Goal: Task Accomplishment & Management: Manage account settings

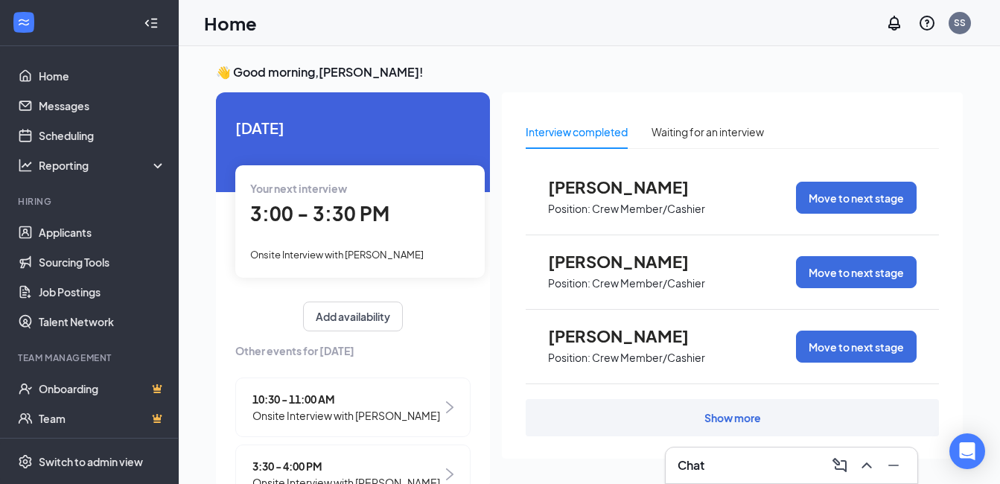
click at [302, 211] on span "3:00 - 3:30 PM" at bounding box center [319, 213] width 139 height 25
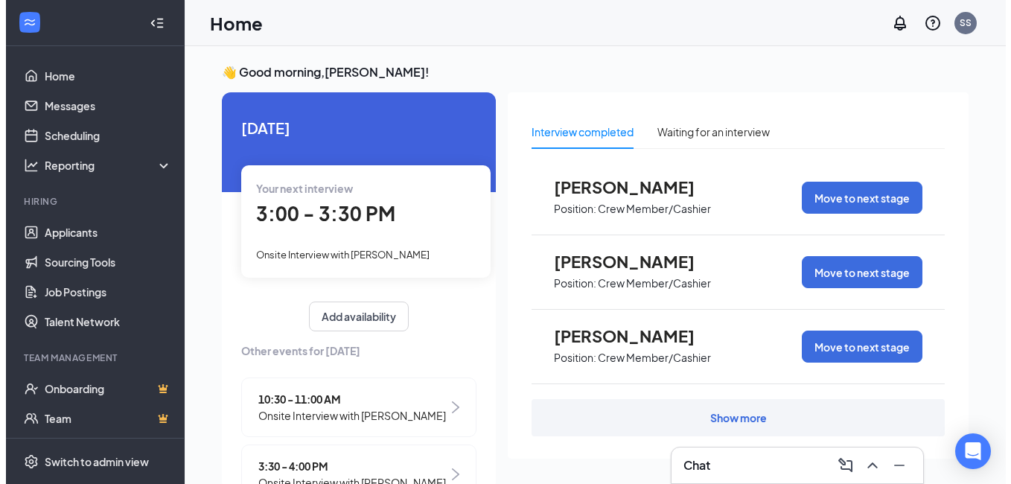
scroll to position [6, 0]
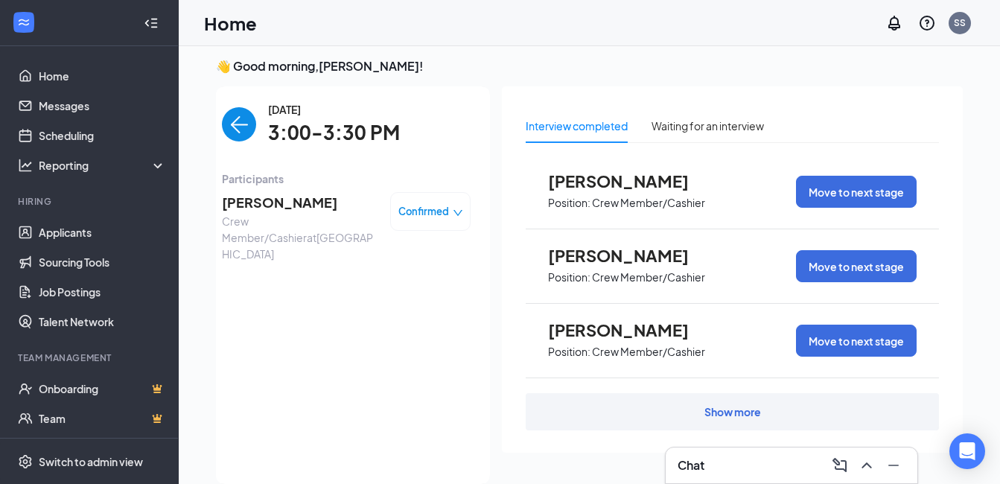
click at [258, 208] on span "[PERSON_NAME]" at bounding box center [300, 202] width 156 height 21
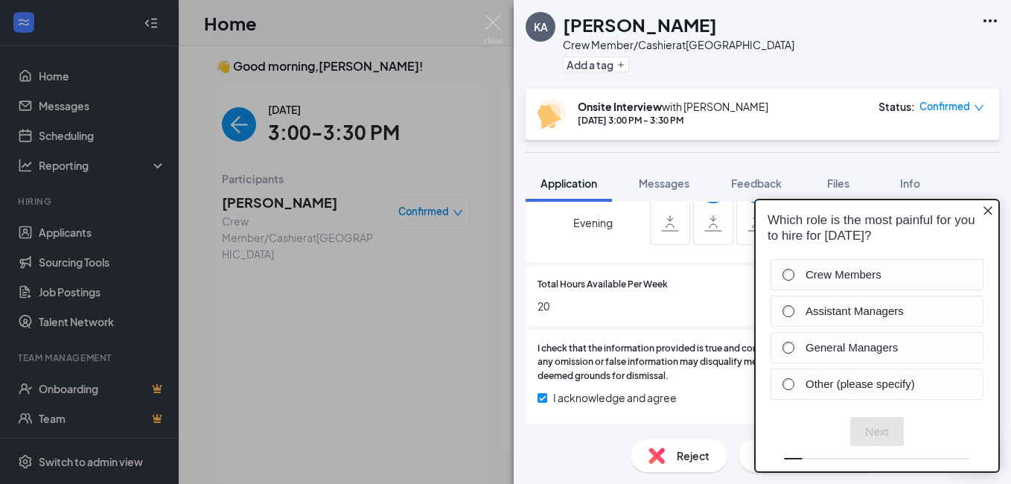
click at [675, 454] on div "Reject" at bounding box center [678, 455] width 97 height 33
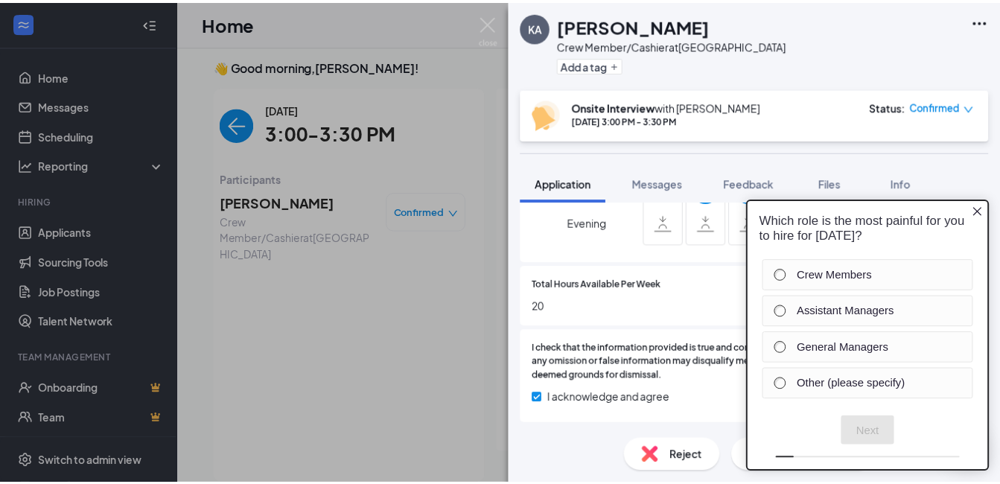
scroll to position [656, 0]
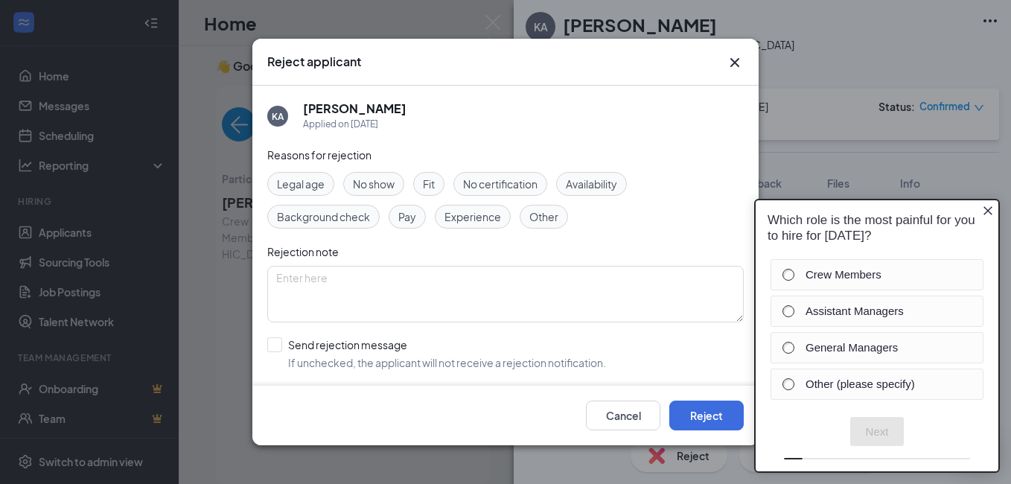
click at [988, 206] on icon "Close button" at bounding box center [988, 211] width 12 height 12
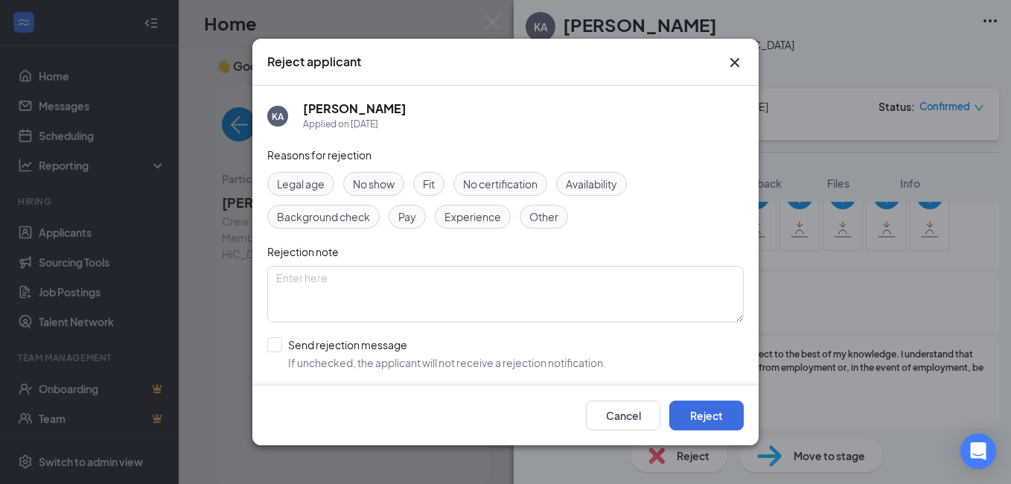
click at [600, 188] on span "Availability" at bounding box center [591, 184] width 51 height 16
click at [271, 344] on input "Send rejection message If unchecked, the applicant will not receive a rejection…" at bounding box center [436, 353] width 339 height 33
checkbox input "true"
click at [719, 410] on button "Reject" at bounding box center [706, 415] width 74 height 30
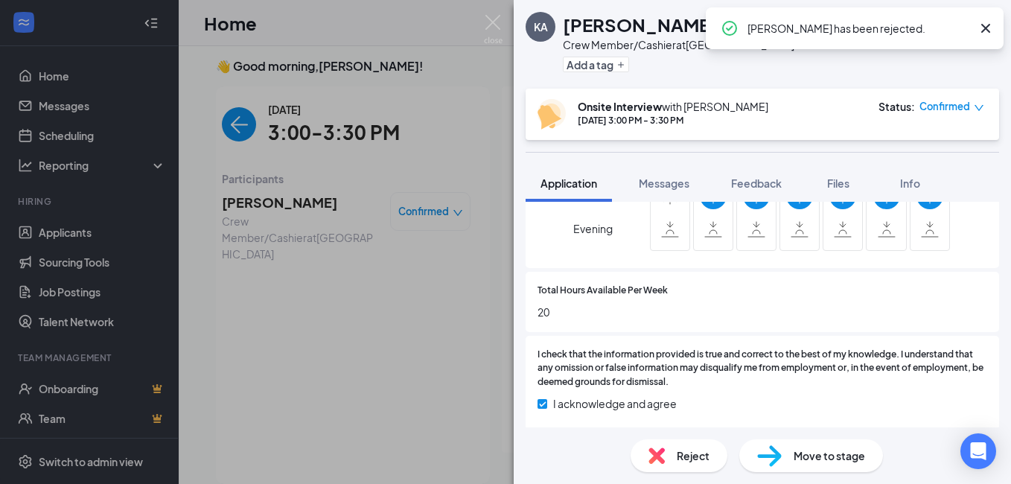
click at [938, 104] on span "Confirmed" at bounding box center [944, 106] width 51 height 15
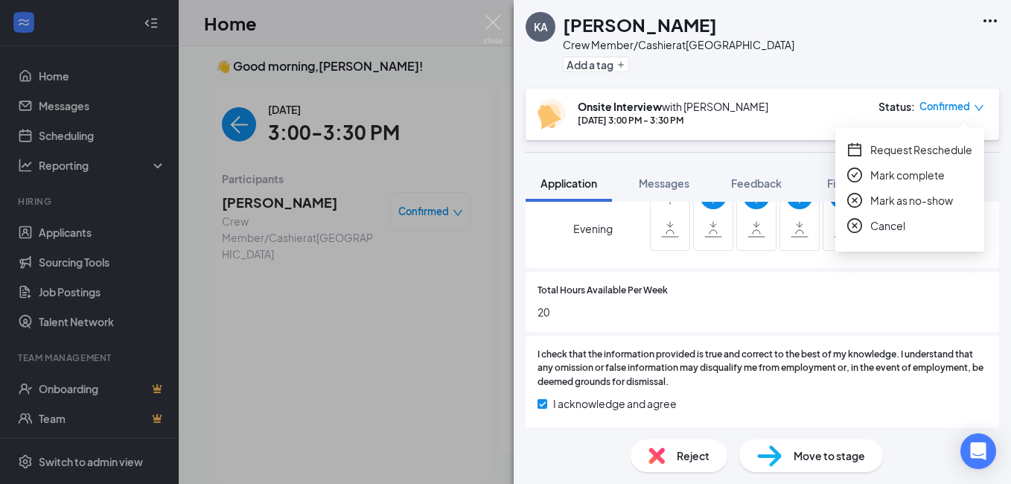
click at [892, 226] on span "Cancel" at bounding box center [887, 225] width 35 height 16
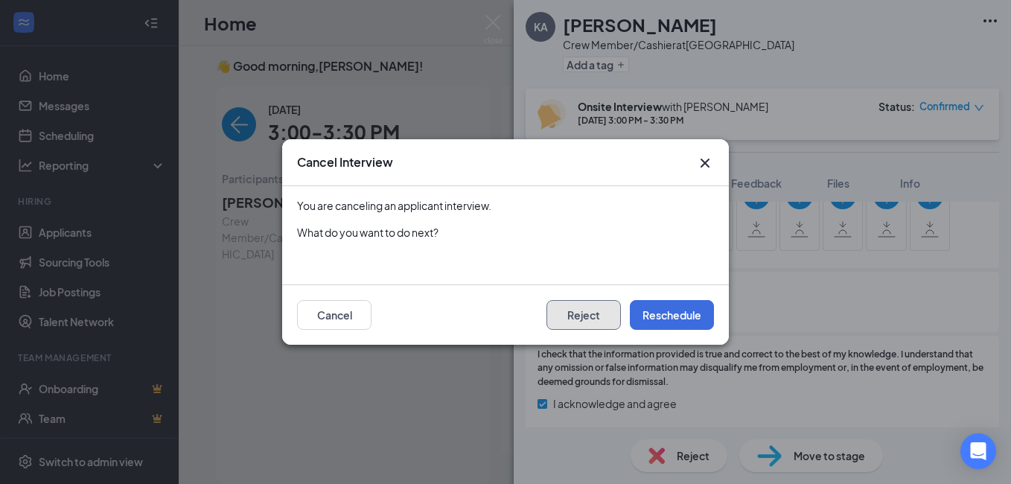
click at [590, 308] on button "Reject" at bounding box center [583, 315] width 74 height 30
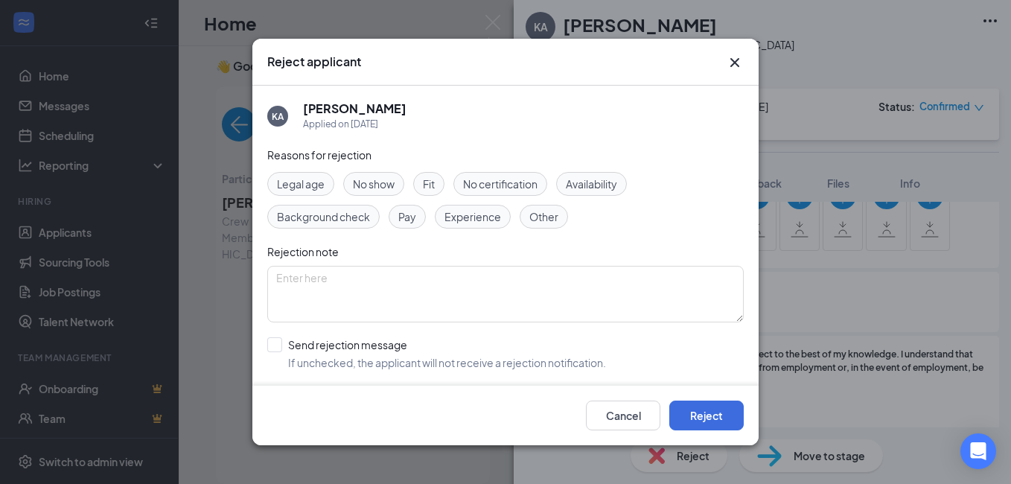
click at [602, 182] on span "Availability" at bounding box center [591, 184] width 51 height 16
click at [275, 346] on input "Send rejection message If unchecked, the applicant will not receive a rejection…" at bounding box center [436, 353] width 339 height 33
checkbox input "true"
click at [700, 421] on button "Reject" at bounding box center [706, 415] width 74 height 30
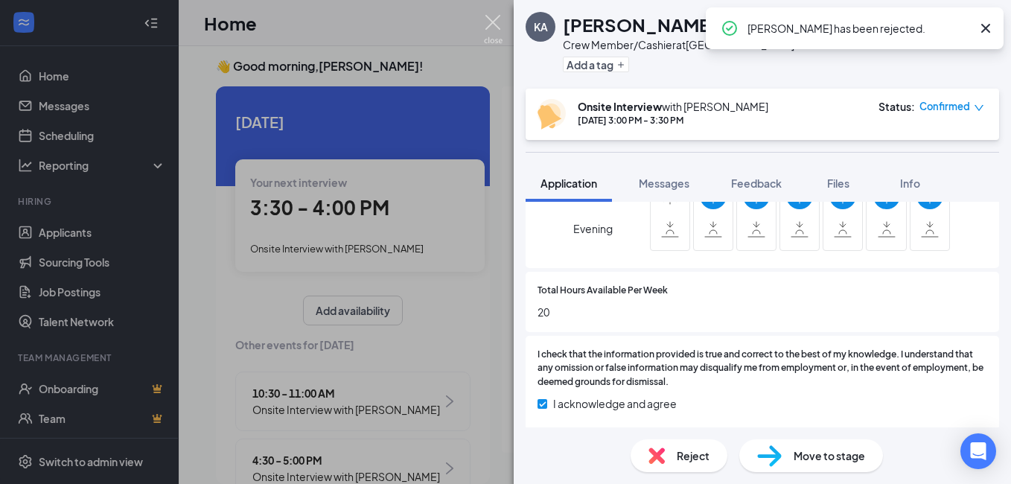
click at [489, 25] on img at bounding box center [493, 29] width 19 height 29
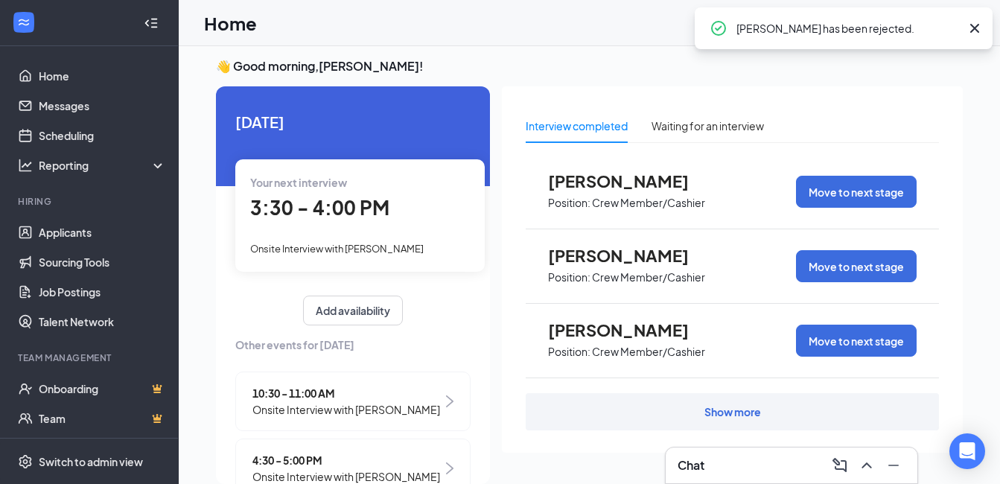
scroll to position [0, 132]
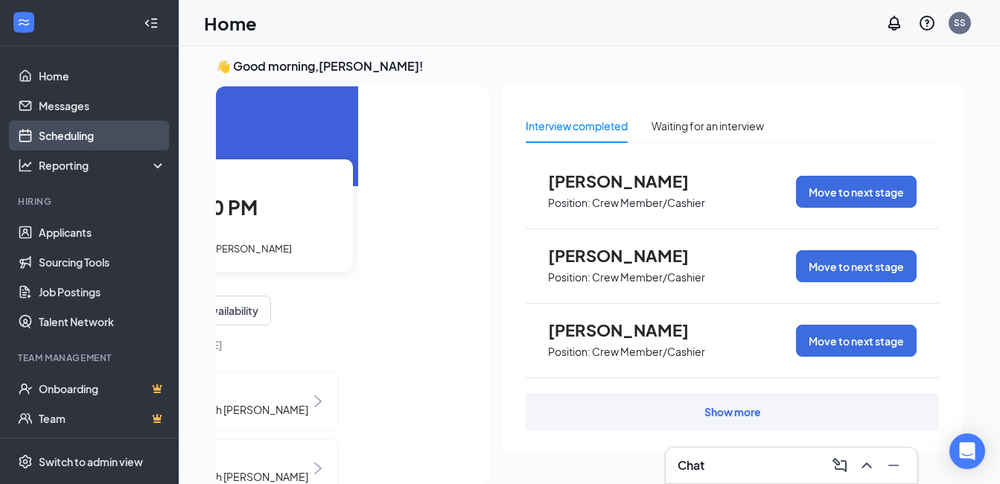
click at [83, 133] on link "Scheduling" at bounding box center [102, 136] width 127 height 30
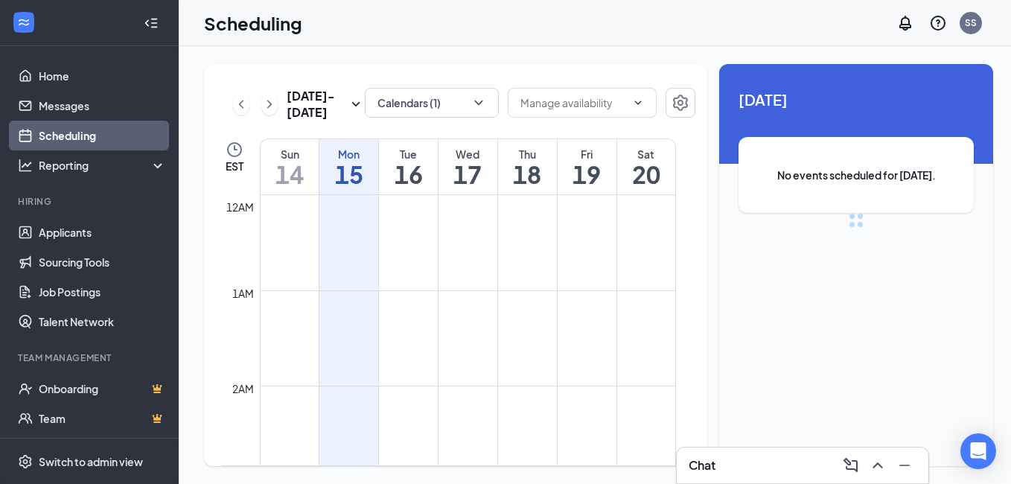
scroll to position [732, 0]
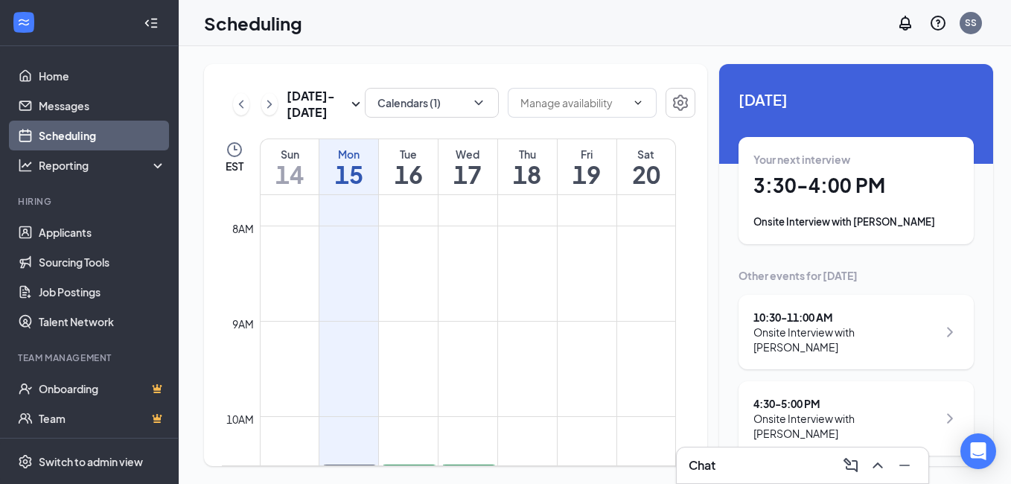
click at [771, 175] on h1 "3:30 - 4:00 PM" at bounding box center [855, 185] width 205 height 25
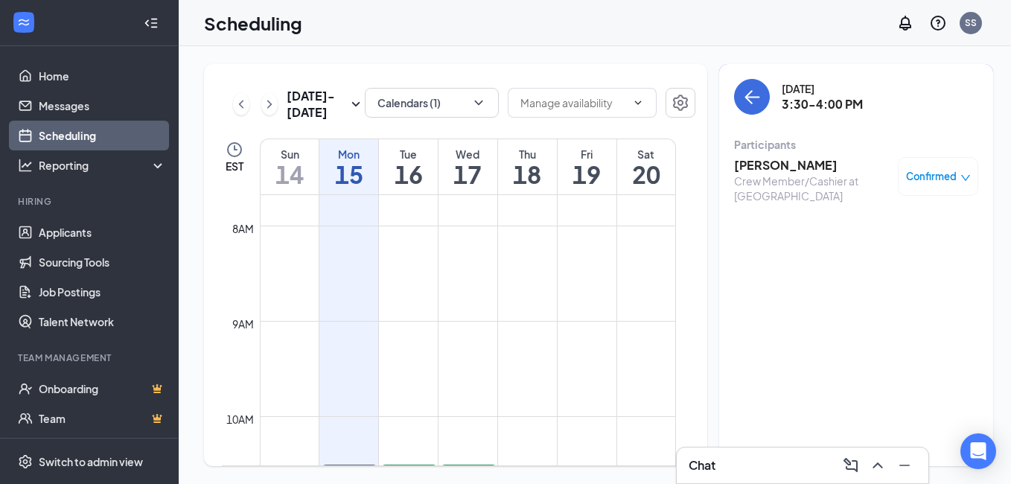
click at [754, 167] on h3 "[PERSON_NAME]" at bounding box center [812, 165] width 156 height 16
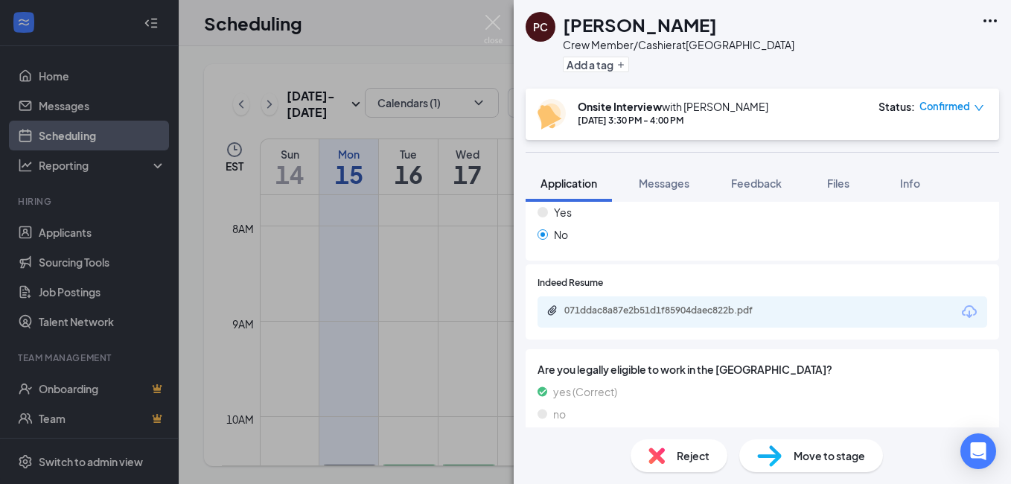
scroll to position [286, 0]
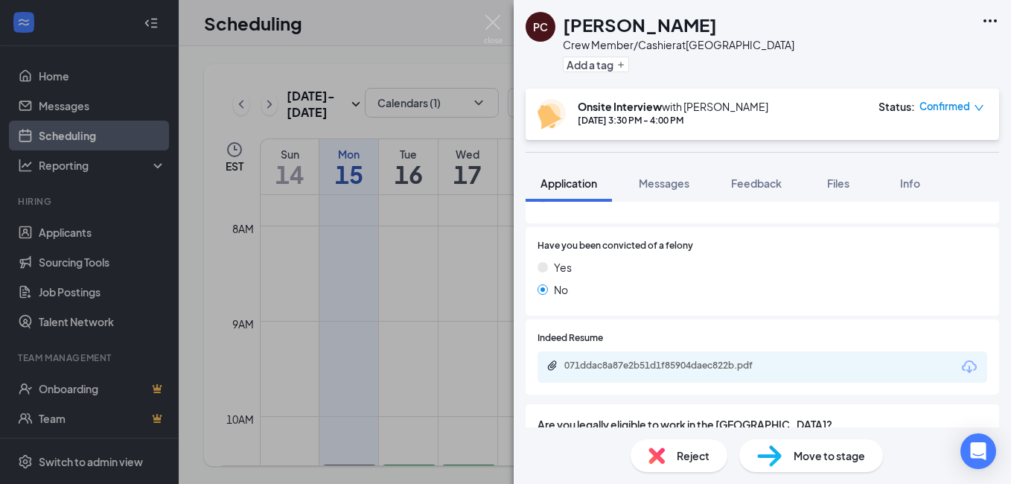
click at [606, 362] on div "071ddac8a87e2b51d1f85904daec822b.pdf" at bounding box center [668, 366] width 208 height 12
click at [492, 25] on img at bounding box center [493, 29] width 19 height 29
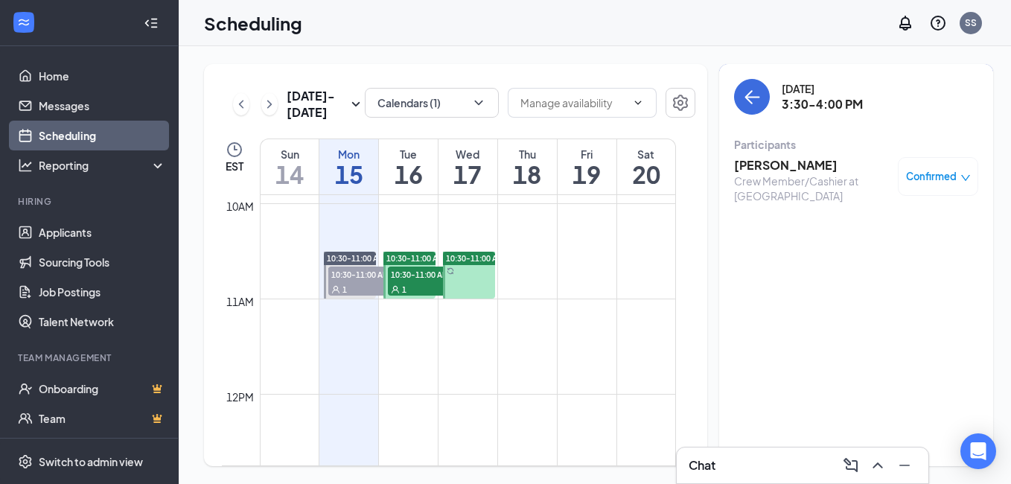
scroll to position [944, 0]
click at [355, 287] on link "10:30-11:00 AM 10:30-11:00 AM 1" at bounding box center [349, 276] width 56 height 48
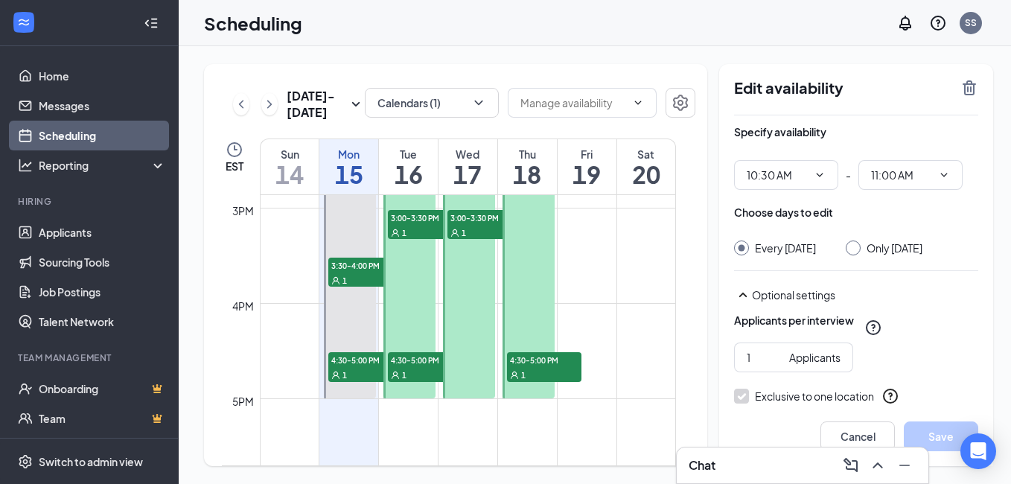
scroll to position [1418, 0]
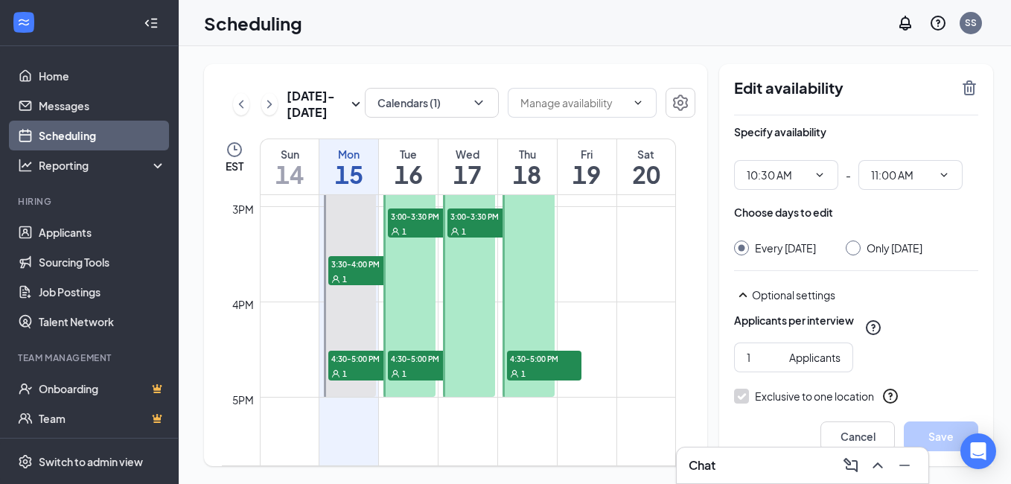
click at [355, 287] on link "2:00-5:00 PM 3:30-4:00 PM 1 4:30-5:00 PM 1" at bounding box center [349, 254] width 56 height 286
type input "02:00 PM"
type input "05:00 PM"
click at [354, 270] on link "2:00-5:00 PM 3:30-4:00 PM 1 4:30-5:00 PM 1" at bounding box center [349, 254] width 56 height 286
click at [367, 368] on link "2:00-5:00 PM 3:30-4:00 PM 1 4:30-5:00 PM 1" at bounding box center [349, 254] width 56 height 286
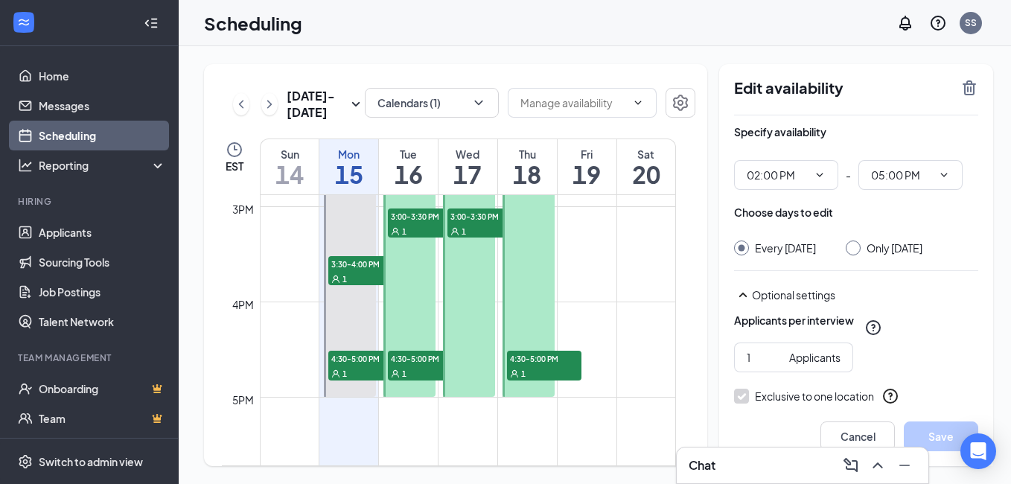
click at [349, 271] on link "2:00-5:00 PM 3:30-4:00 PM 1 4:30-5:00 PM 1" at bounding box center [349, 254] width 56 height 286
click at [357, 281] on link "2:00-5:00 PM 3:30-4:00 PM 1 4:30-5:00 PM 1" at bounding box center [349, 254] width 56 height 286
click at [341, 371] on link "2:00-5:00 PM 3:30-4:00 PM 1 4:30-5:00 PM 1" at bounding box center [349, 254] width 56 height 286
click at [353, 366] on link "2:00-5:00 PM 3:30-4:00 PM 1 4:30-5:00 PM 1" at bounding box center [349, 254] width 56 height 286
click at [854, 440] on button "Cancel" at bounding box center [857, 436] width 74 height 30
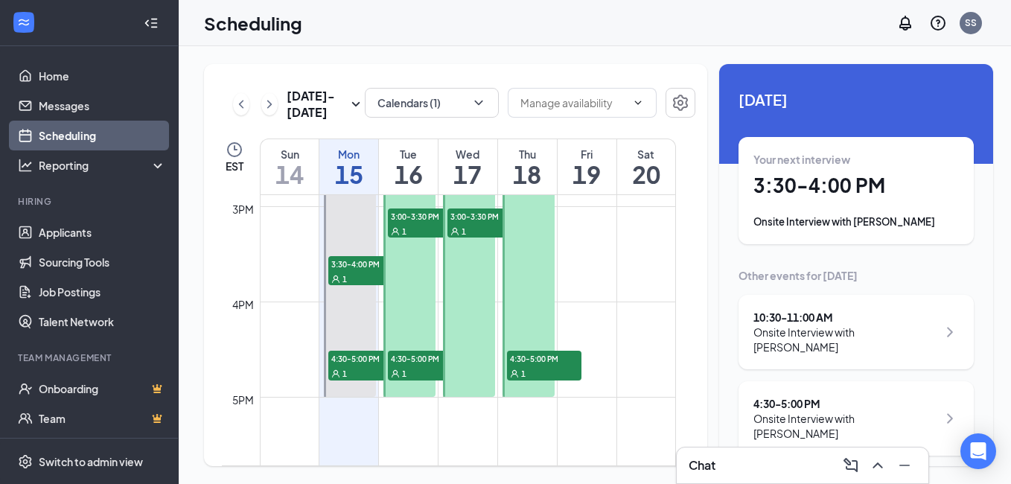
click at [811, 187] on h1 "3:30 - 4:00 PM" at bounding box center [855, 185] width 205 height 25
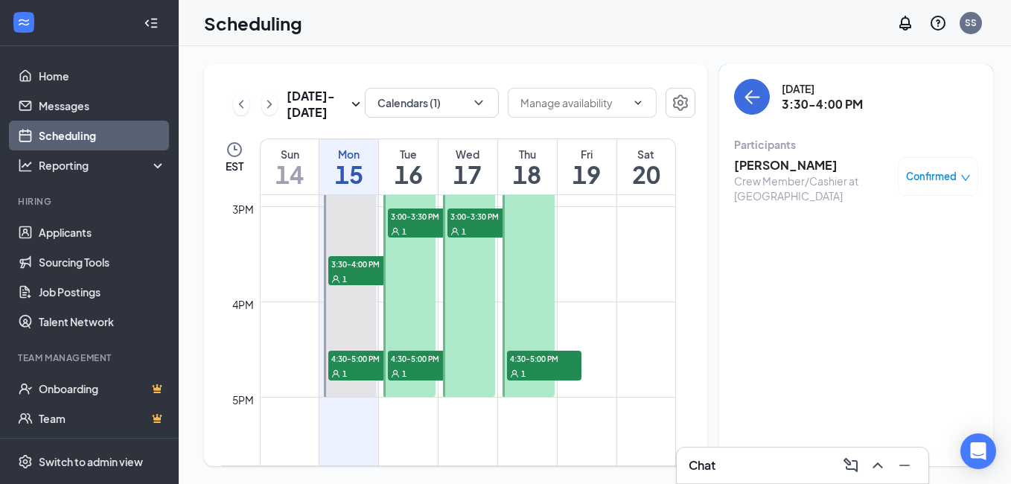
click at [779, 164] on h3 "[PERSON_NAME]" at bounding box center [812, 165] width 156 height 16
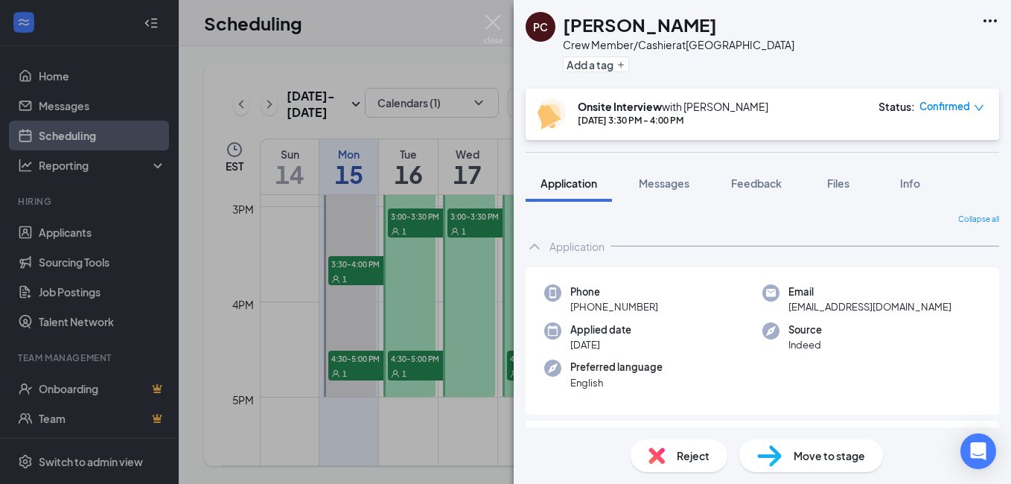
click at [930, 103] on span "Confirmed" at bounding box center [944, 106] width 51 height 15
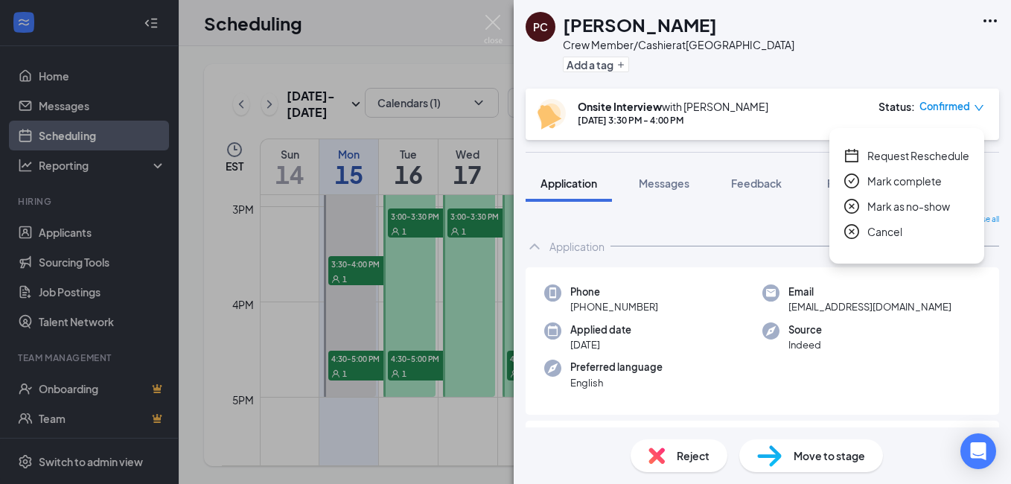
click at [884, 233] on span "Cancel" at bounding box center [884, 231] width 35 height 16
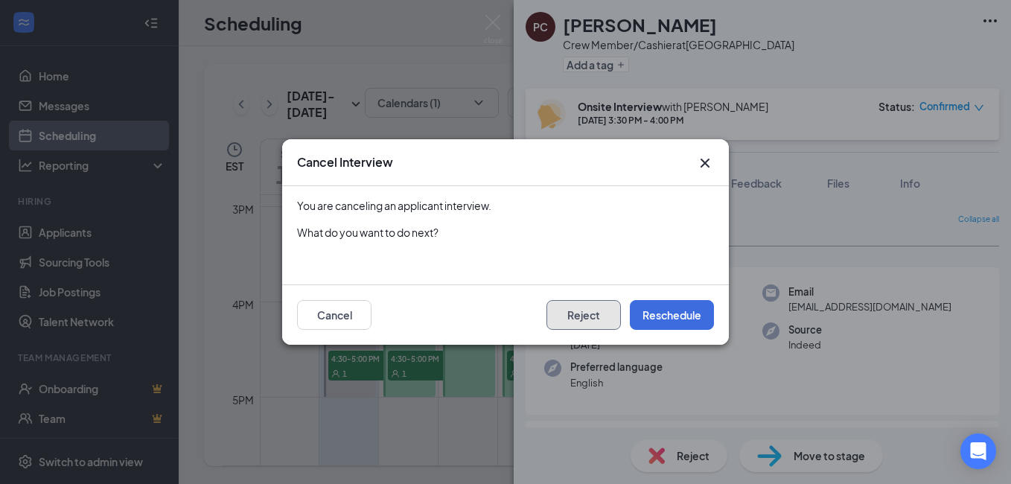
click at [578, 325] on button "Reject" at bounding box center [583, 315] width 74 height 30
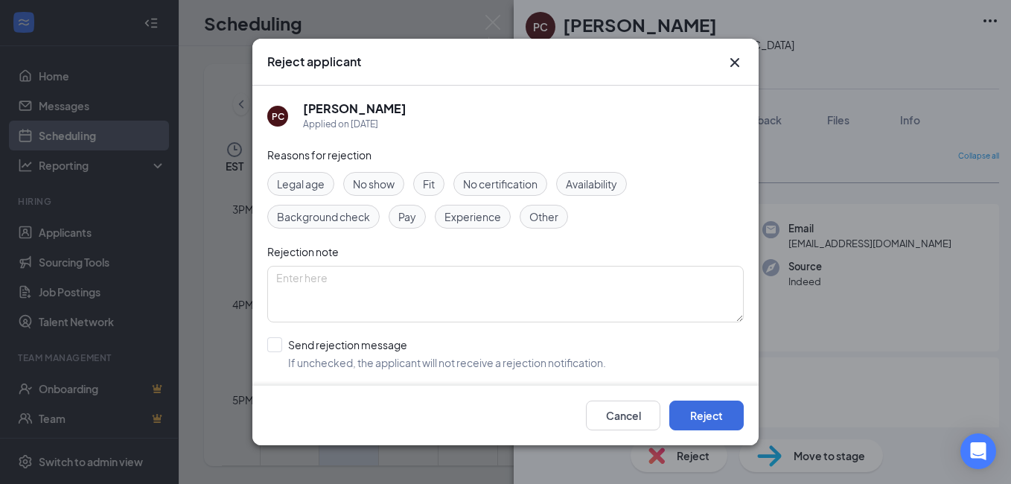
click at [579, 182] on span "Availability" at bounding box center [591, 184] width 51 height 16
click at [276, 352] on input "Send rejection message If unchecked, the applicant will not receive a rejection…" at bounding box center [436, 353] width 339 height 33
checkbox input "true"
click at [716, 403] on button "Reject" at bounding box center [706, 415] width 74 height 30
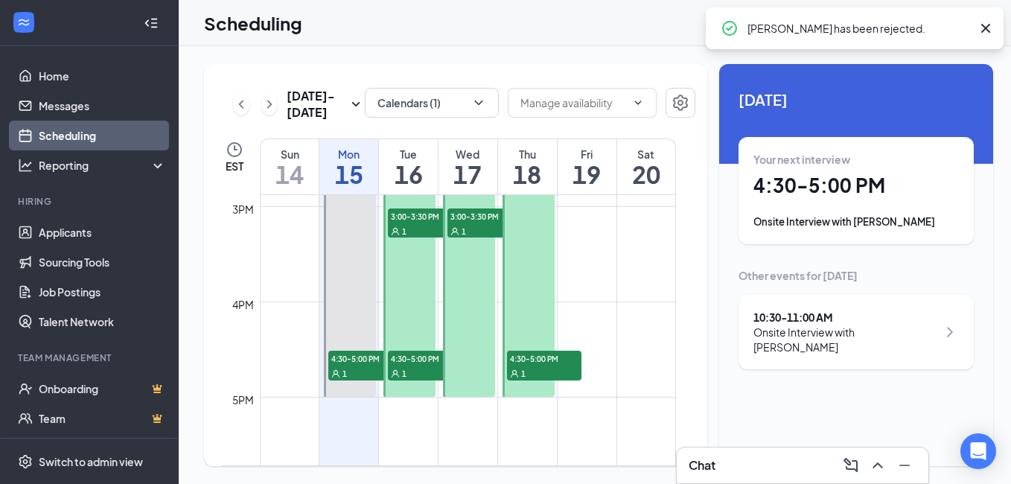
click at [764, 191] on h1 "4:30 - 5:00 PM" at bounding box center [855, 185] width 205 height 25
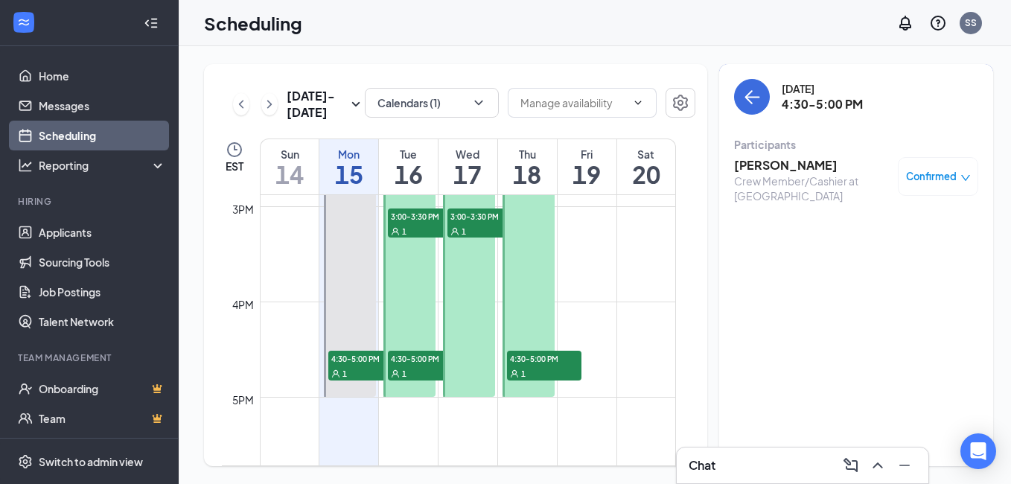
click at [755, 163] on h3 "[PERSON_NAME]" at bounding box center [812, 165] width 156 height 16
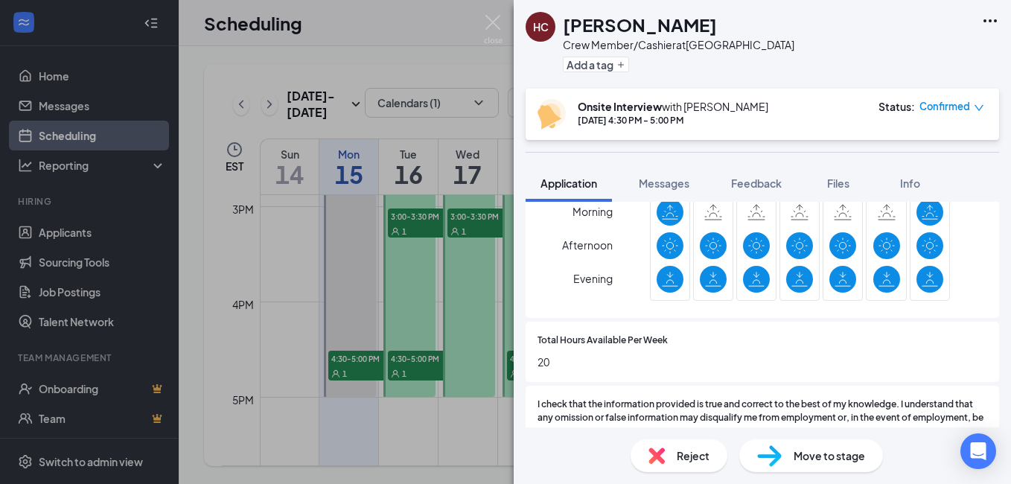
scroll to position [655, 0]
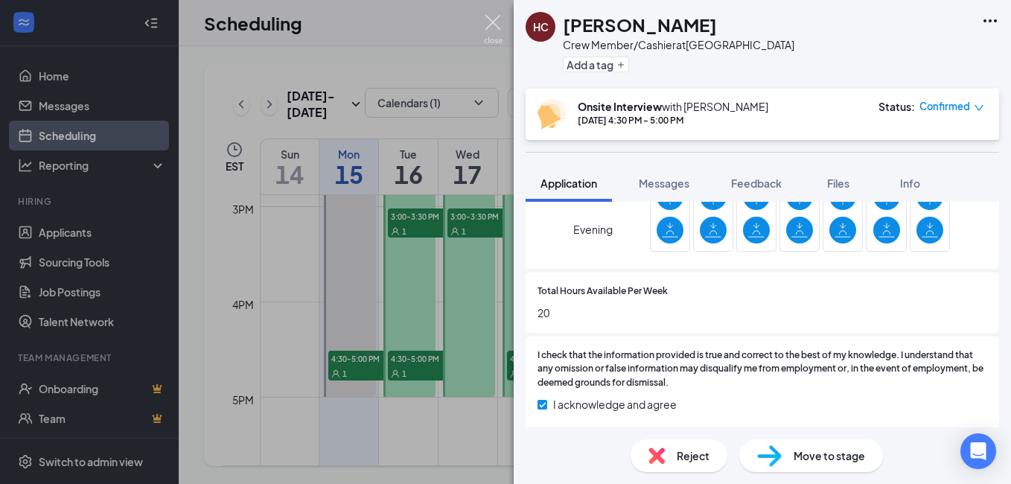
click at [495, 24] on img at bounding box center [493, 29] width 19 height 29
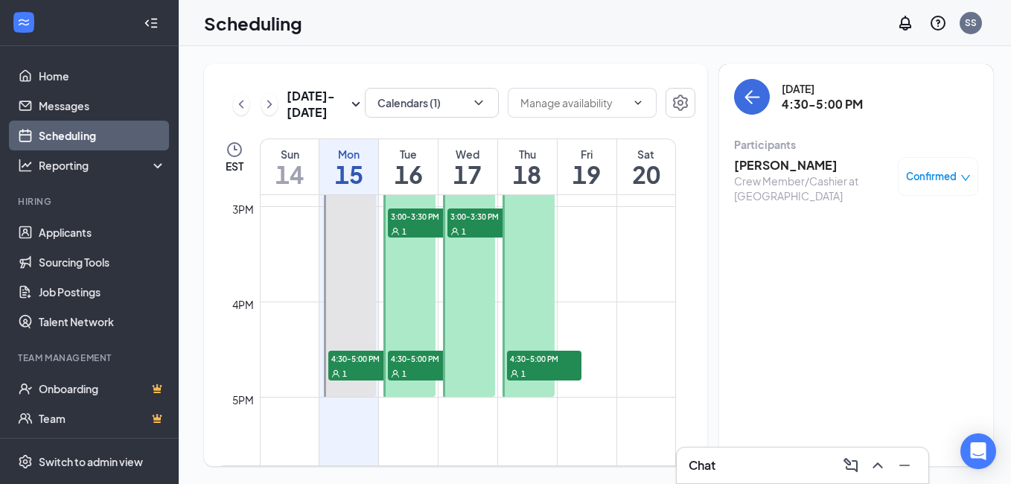
click at [409, 220] on span "3:00-3:30 PM" at bounding box center [425, 215] width 74 height 15
click at [782, 170] on h3 "[PERSON_NAME]" at bounding box center [812, 165] width 156 height 16
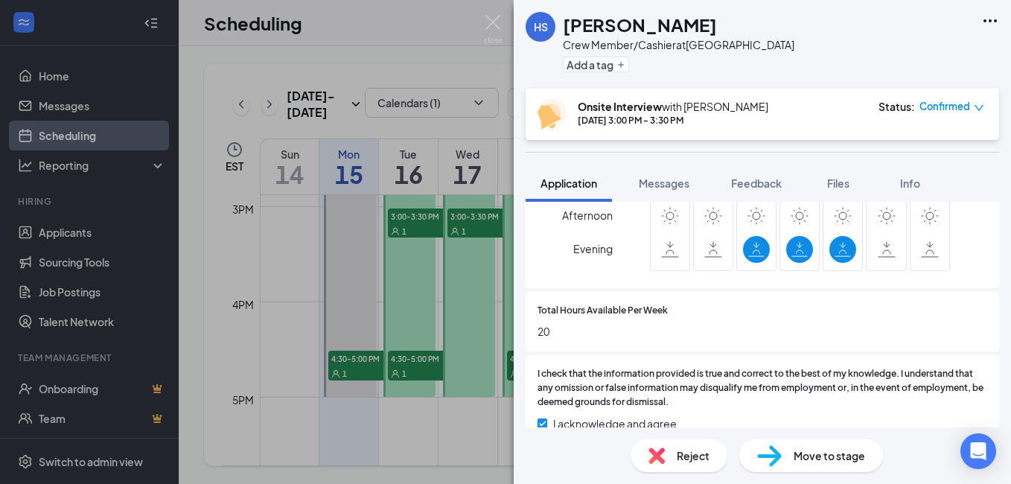
scroll to position [743, 0]
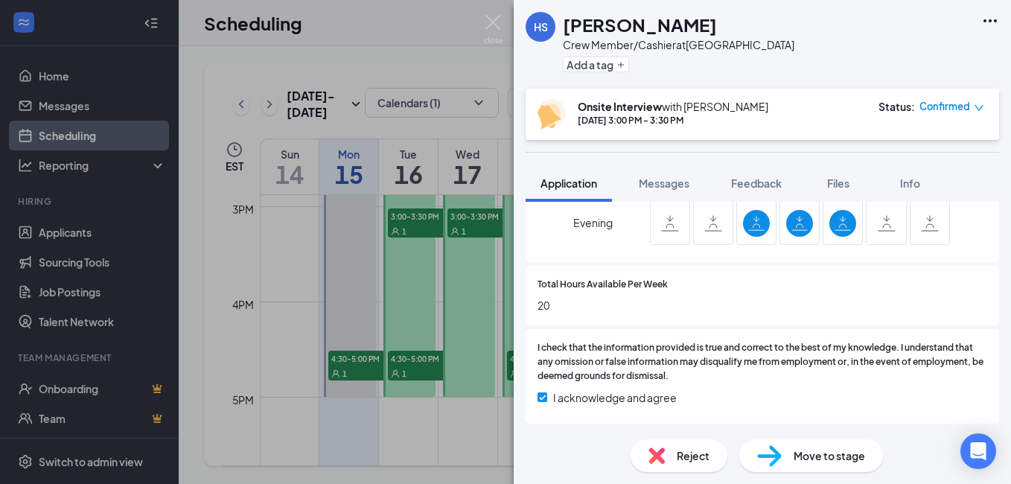
click at [689, 452] on span "Reject" at bounding box center [693, 455] width 33 height 16
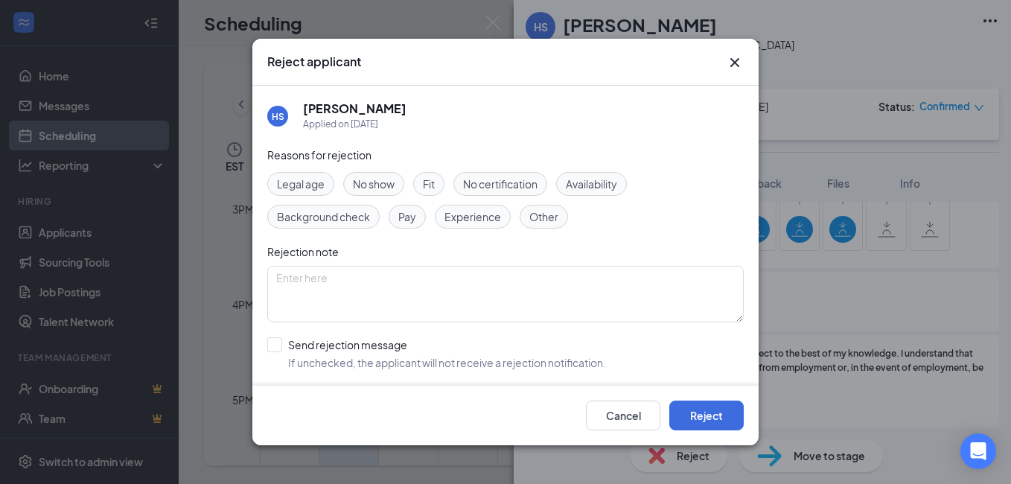
click at [617, 182] on span "Availability" at bounding box center [591, 184] width 51 height 16
click at [277, 341] on input "Send rejection message If unchecked, the applicant will not receive a rejection…" at bounding box center [436, 353] width 339 height 33
checkbox input "true"
click at [696, 418] on button "Reject" at bounding box center [706, 415] width 74 height 30
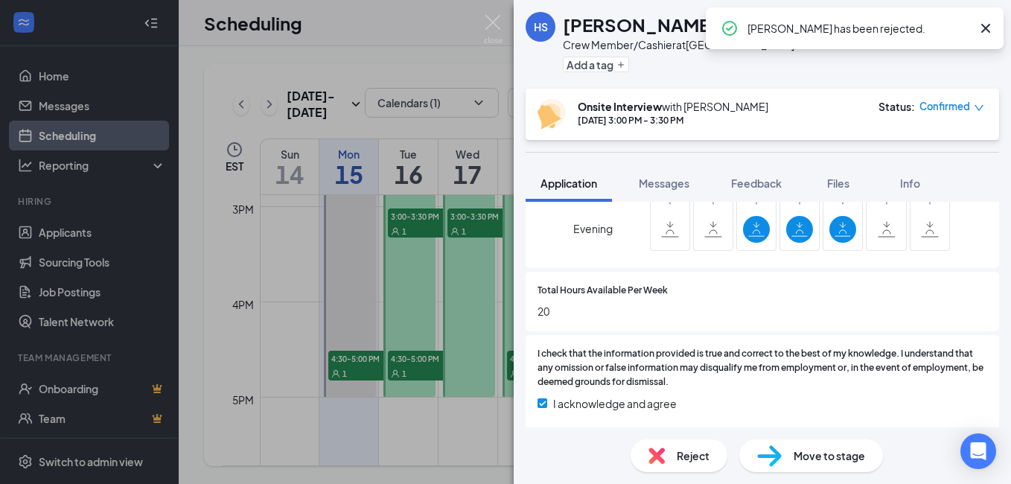
click at [948, 106] on span "Confirmed" at bounding box center [944, 106] width 51 height 15
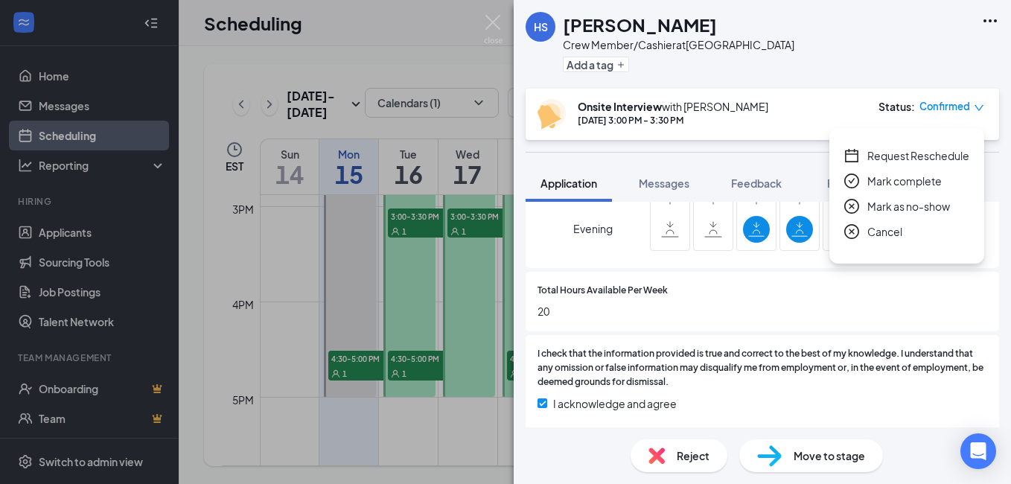
click at [878, 231] on span "Cancel" at bounding box center [884, 231] width 35 height 16
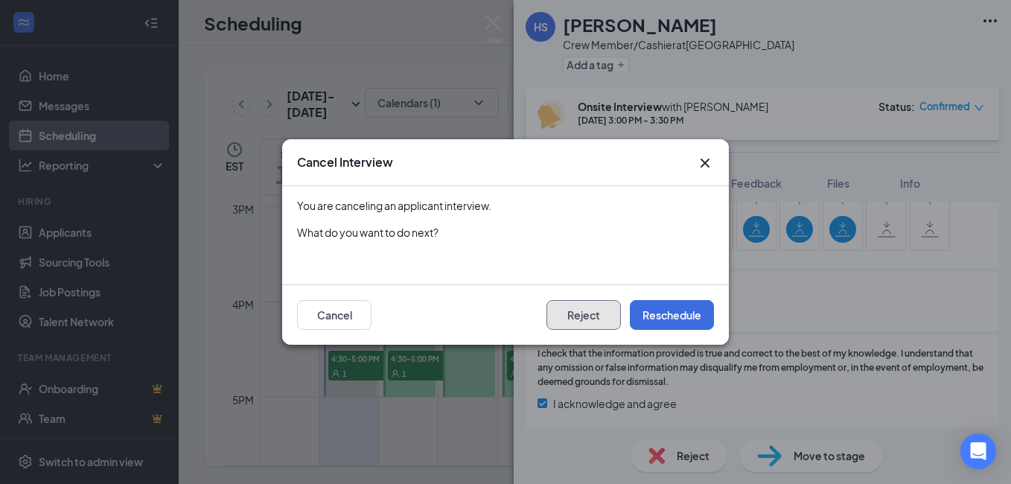
click at [587, 314] on button "Reject" at bounding box center [583, 315] width 74 height 30
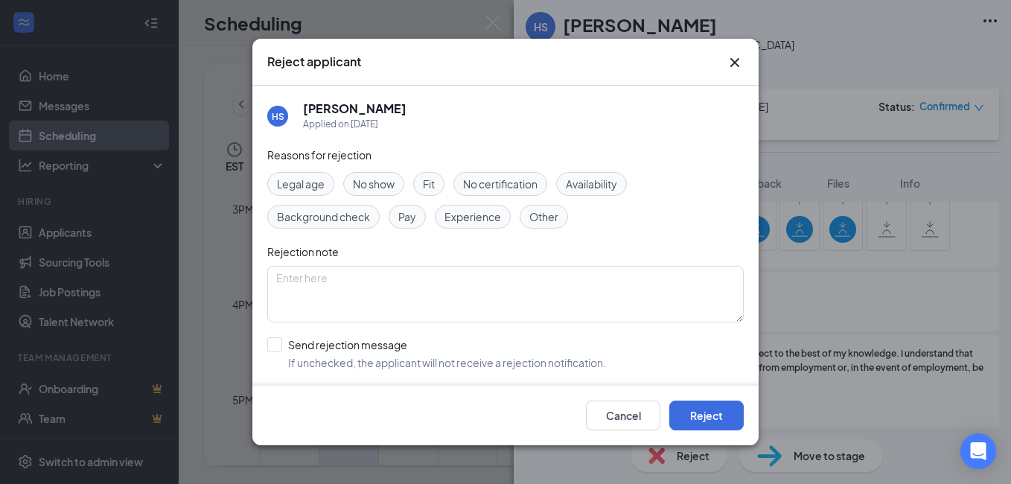
click at [577, 185] on span "Availability" at bounding box center [591, 184] width 51 height 16
click at [280, 348] on input "Send rejection message If unchecked, the applicant will not receive a rejection…" at bounding box center [436, 353] width 339 height 33
checkbox input "true"
click at [733, 429] on button "Reject" at bounding box center [706, 415] width 74 height 30
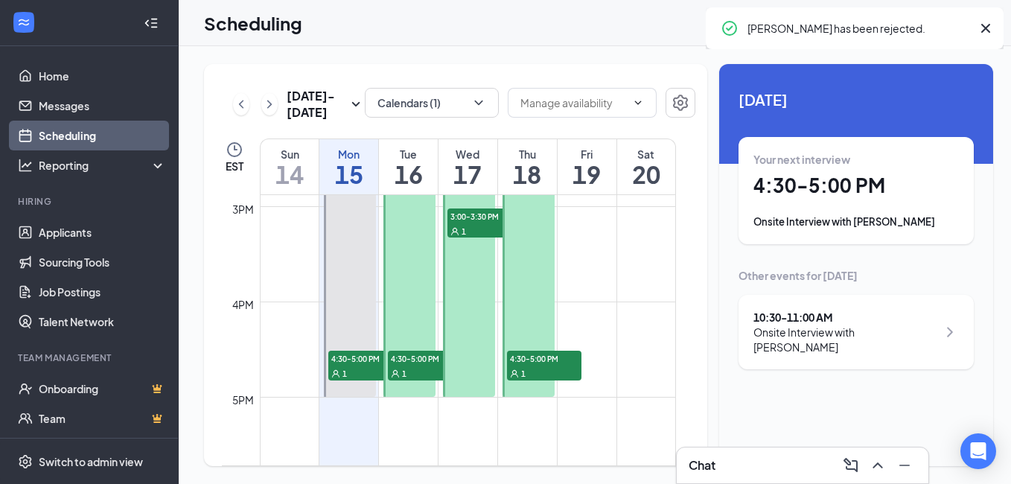
click at [406, 371] on span "1" at bounding box center [404, 373] width 4 height 10
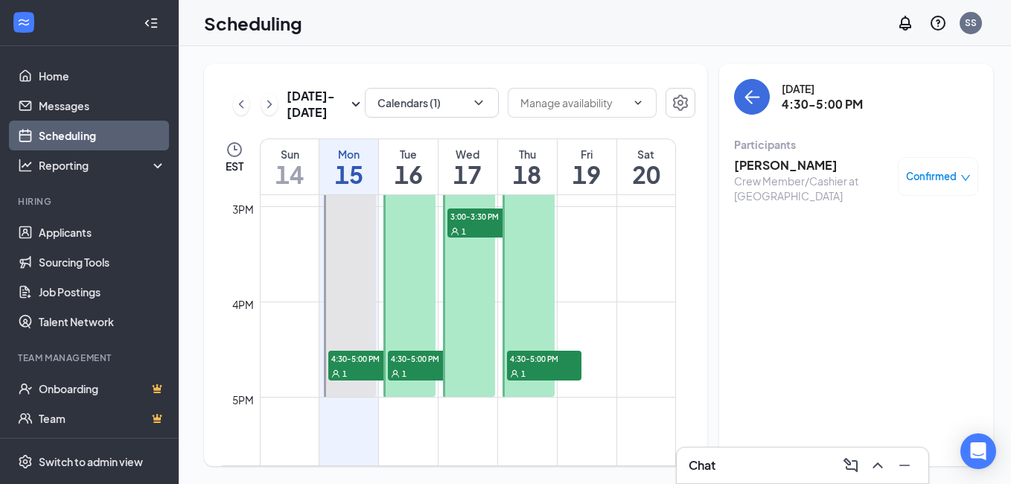
click at [769, 169] on h3 "[PERSON_NAME]" at bounding box center [812, 165] width 156 height 16
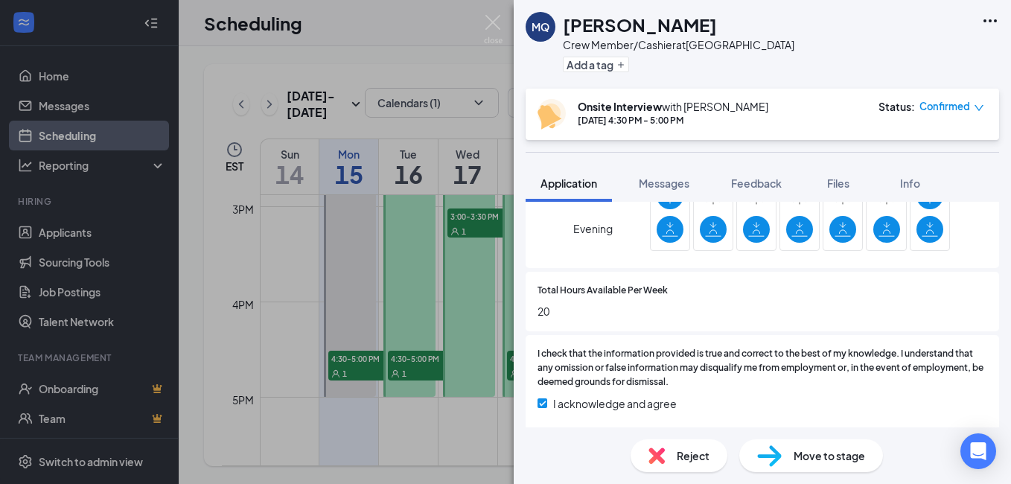
scroll to position [743, 0]
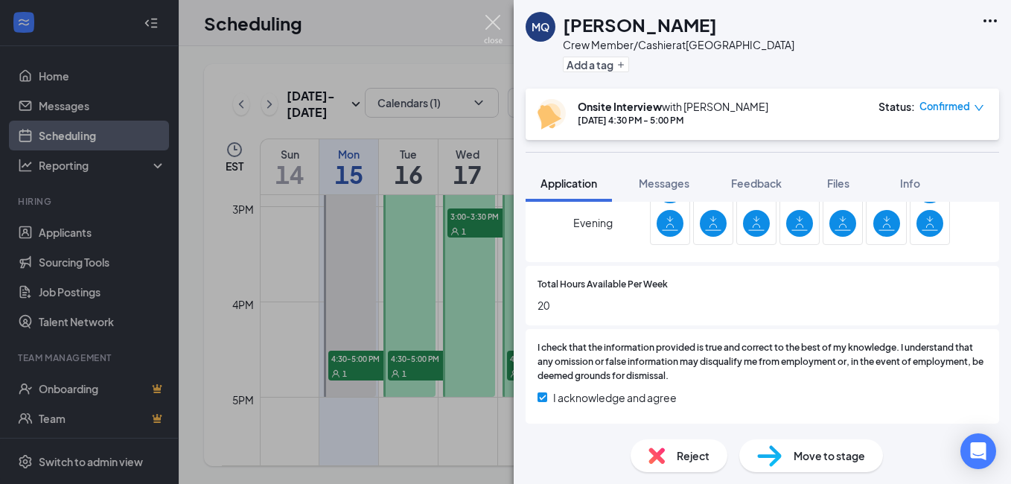
click at [497, 20] on img at bounding box center [493, 29] width 19 height 29
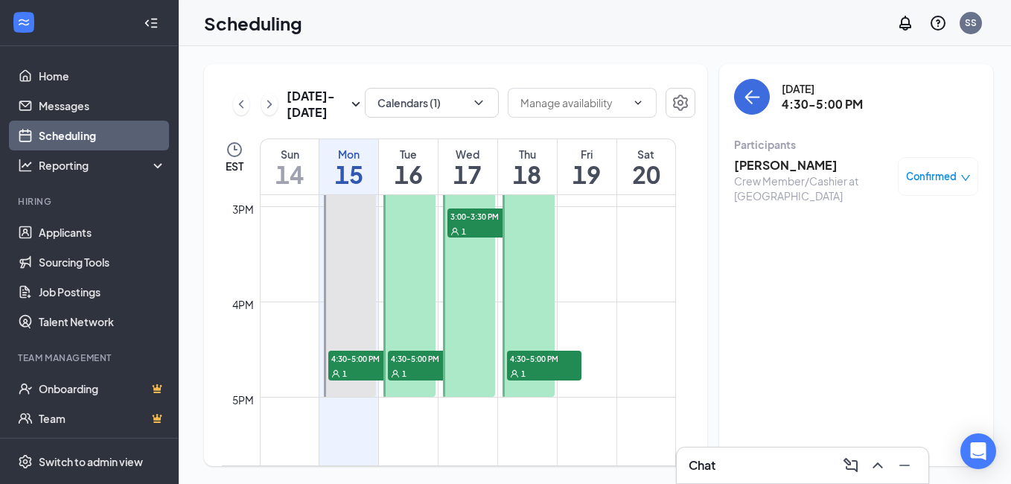
click at [475, 220] on span "3:00-3:30 PM" at bounding box center [484, 215] width 74 height 15
click at [787, 160] on h3 "[PERSON_NAME]" at bounding box center [812, 165] width 156 height 16
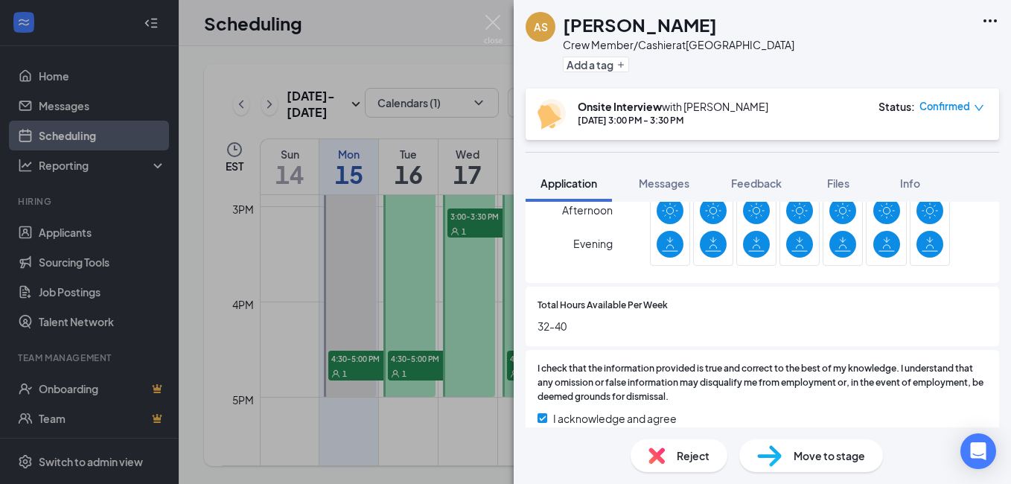
scroll to position [743, 0]
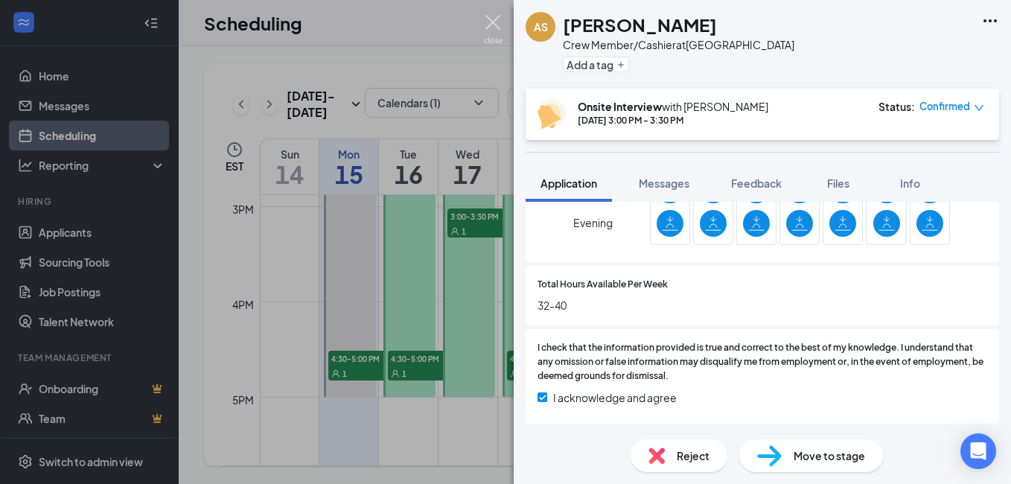
click at [488, 21] on img at bounding box center [493, 29] width 19 height 29
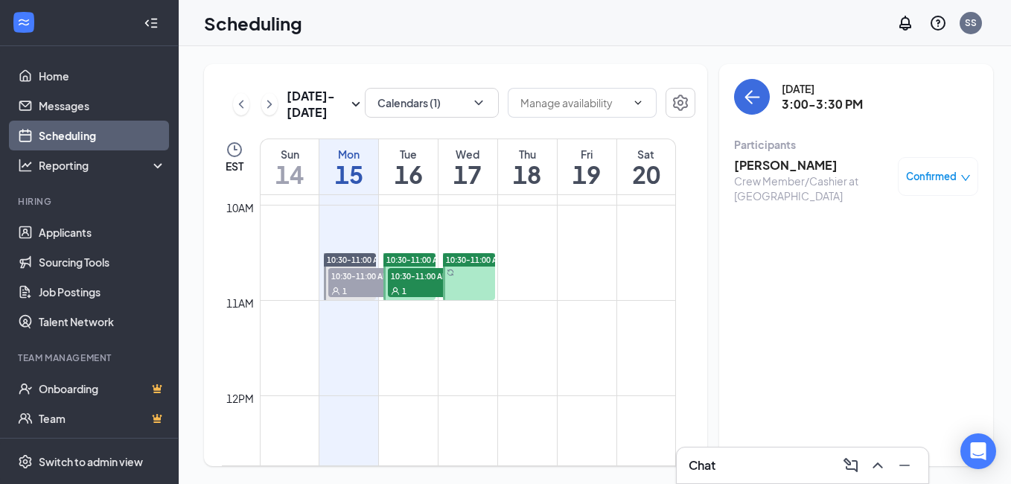
scroll to position [939, 0]
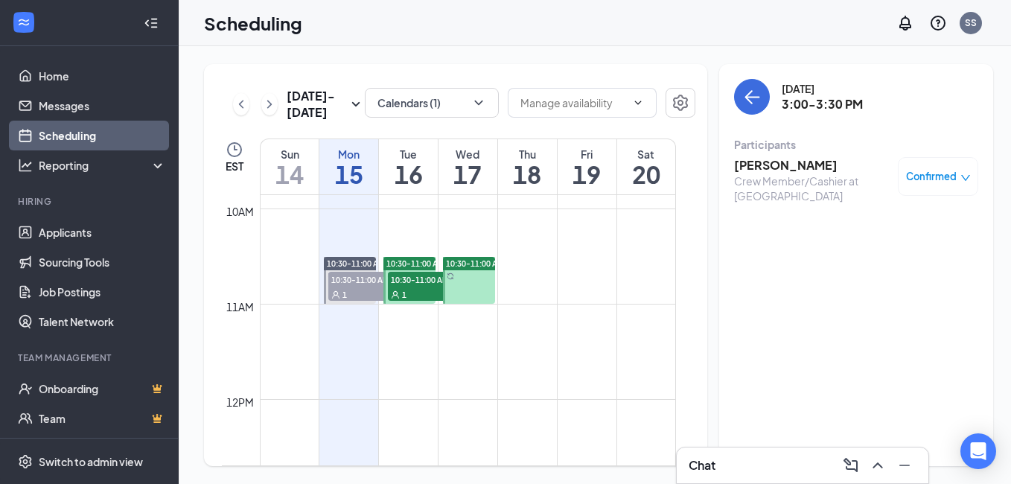
click at [420, 291] on link "10:30-11:00 AM 10:30-11:00 AM 1" at bounding box center [408, 280] width 56 height 48
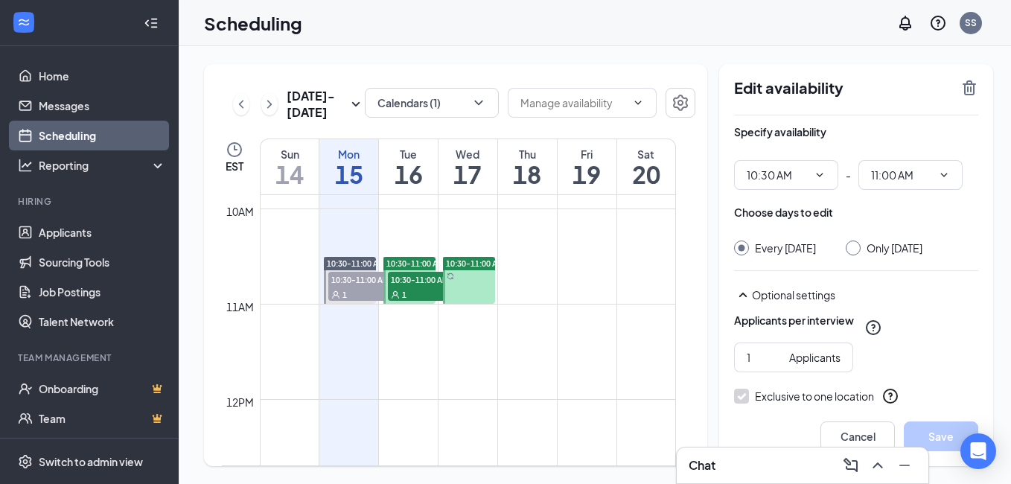
click at [412, 285] on link "10:30-11:00 AM 10:30-11:00 AM 1" at bounding box center [408, 280] width 56 height 48
click at [881, 406] on div "Cancel Save" at bounding box center [856, 436] width 274 height 60
click at [816, 365] on div "Applicants" at bounding box center [814, 357] width 51 height 16
click at [892, 408] on div "Cancel Save" at bounding box center [856, 436] width 274 height 60
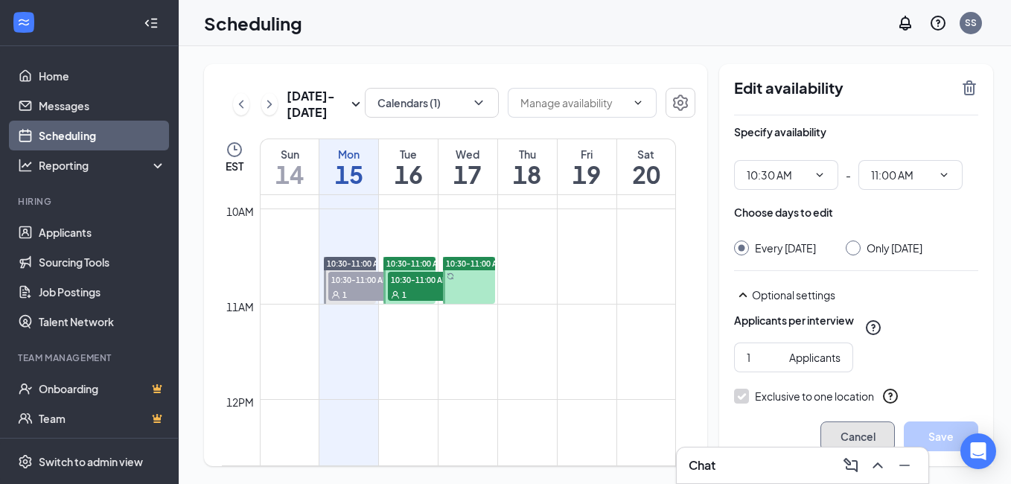
click at [863, 432] on button "Cancel" at bounding box center [857, 436] width 74 height 30
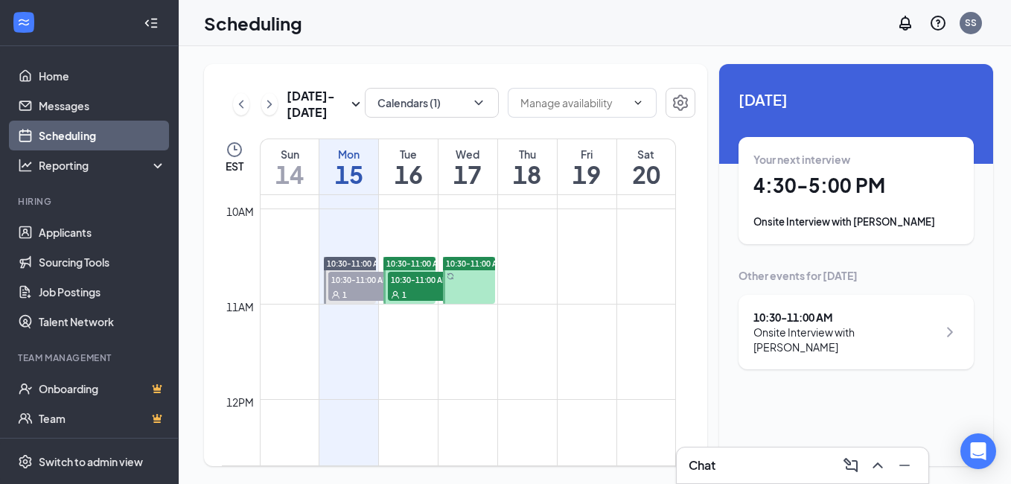
click at [435, 285] on span "10:30-11:00 AM" at bounding box center [425, 279] width 74 height 15
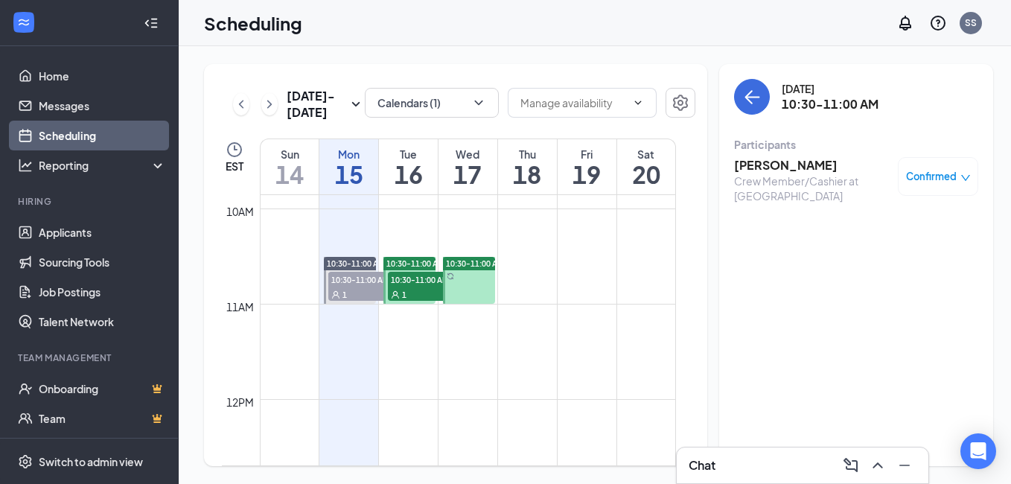
click at [757, 166] on h3 "[PERSON_NAME]" at bounding box center [812, 165] width 156 height 16
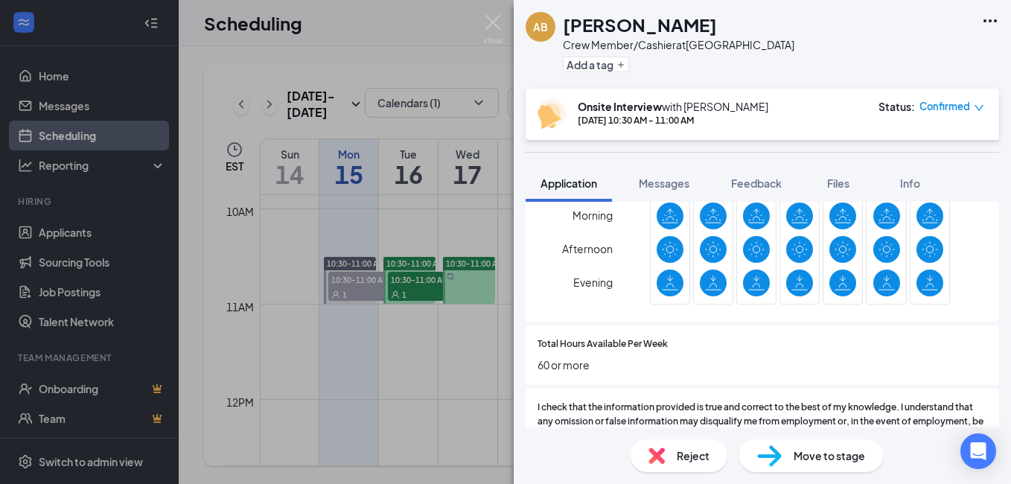
scroll to position [744, 0]
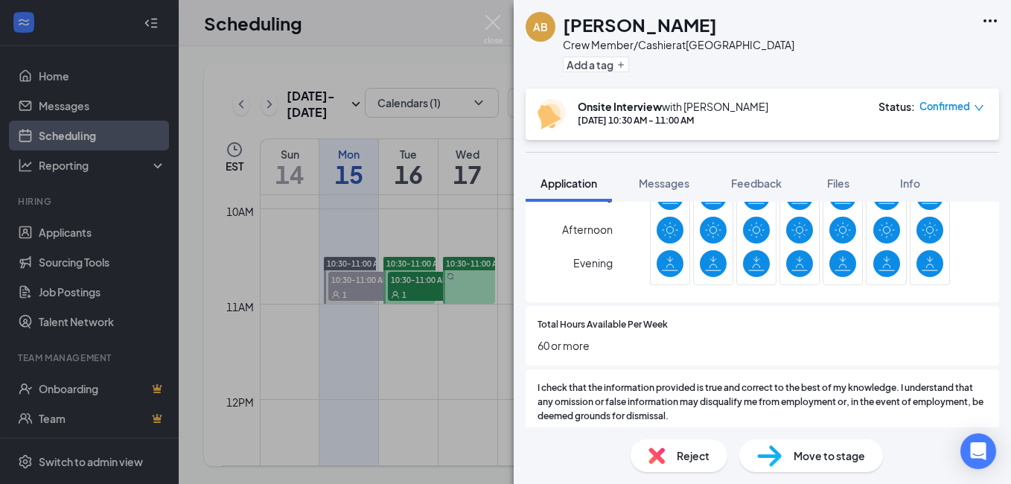
click at [683, 459] on span "Reject" at bounding box center [693, 455] width 33 height 16
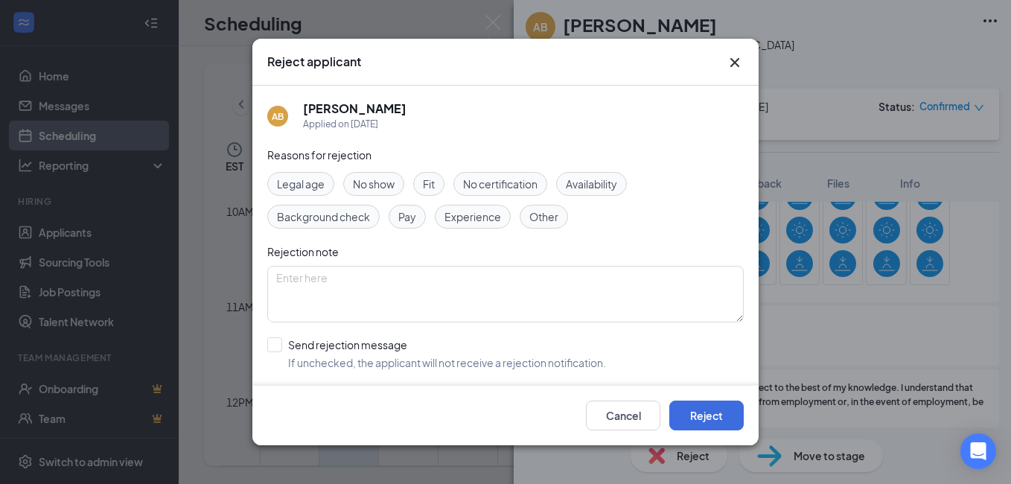
click at [605, 184] on span "Availability" at bounding box center [591, 184] width 51 height 16
click at [280, 345] on input "Send rejection message If unchecked, the applicant will not receive a rejection…" at bounding box center [436, 353] width 339 height 33
checkbox input "true"
click at [732, 417] on button "Reject" at bounding box center [706, 415] width 74 height 30
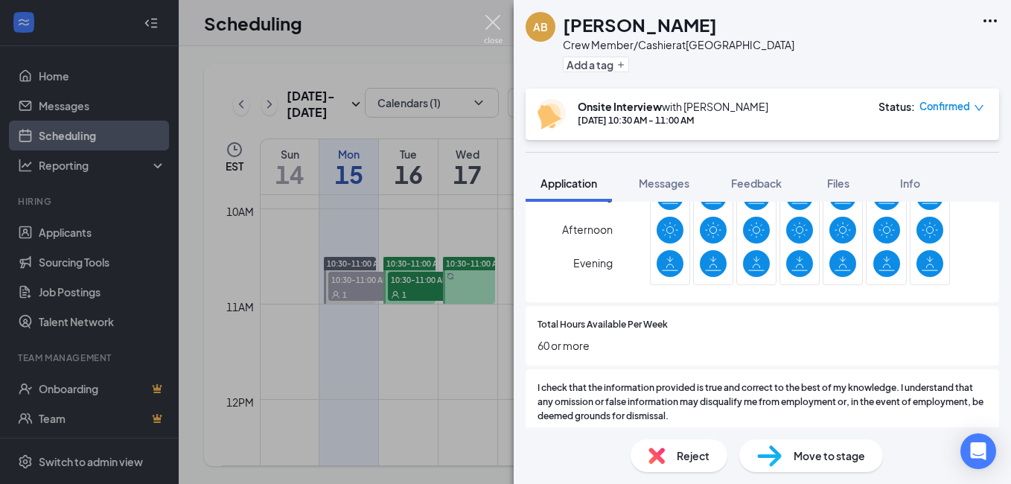
click at [495, 22] on img at bounding box center [493, 29] width 19 height 29
